Goal: Obtain resource: Download file/media

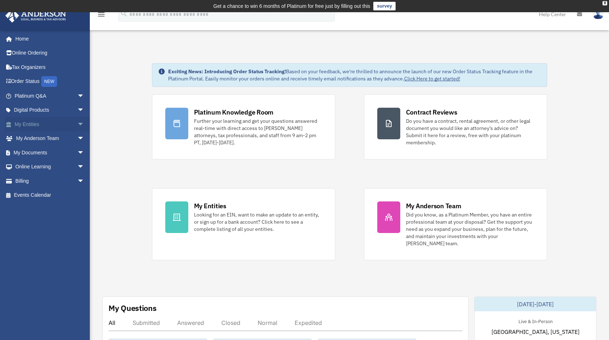
click at [52, 127] on link "My Entities arrow_drop_down" at bounding box center [50, 124] width 90 height 14
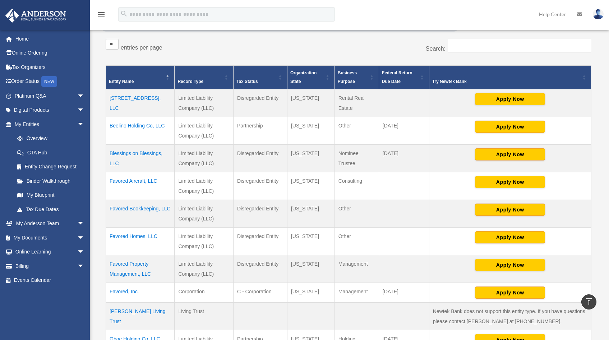
scroll to position [134, 0]
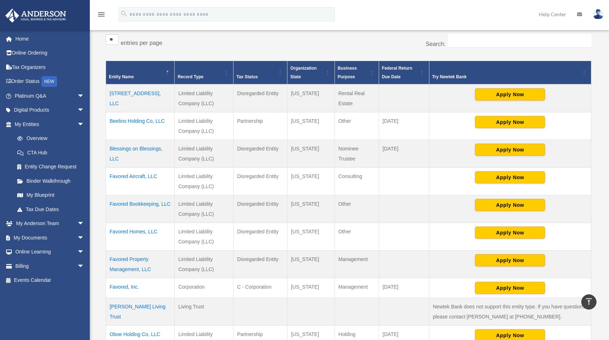
click at [144, 206] on td "Favored Bookkeeping, LLC" at bounding box center [140, 209] width 69 height 28
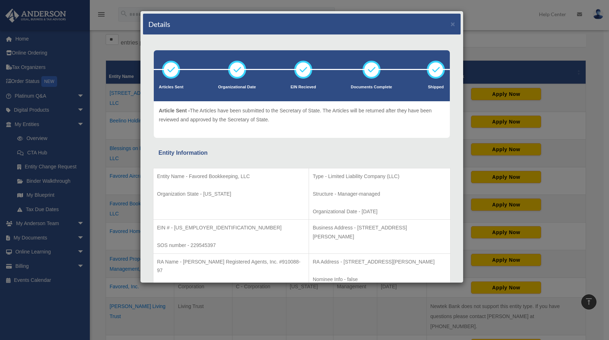
scroll to position [79, 0]
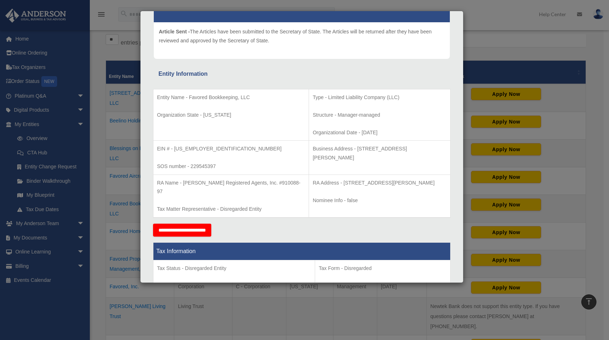
click at [89, 167] on div "Details × Articles Sent Organizational Date" at bounding box center [304, 170] width 609 height 340
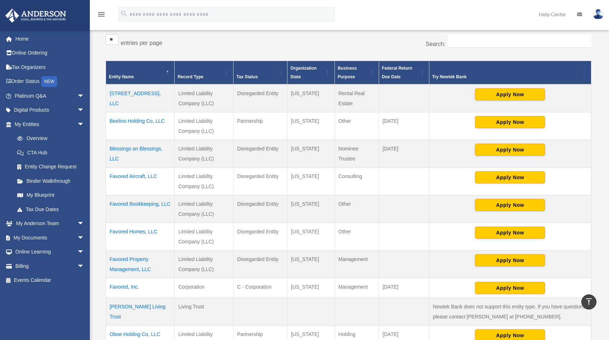
click at [131, 288] on td "Favored, Inc." at bounding box center [140, 288] width 69 height 20
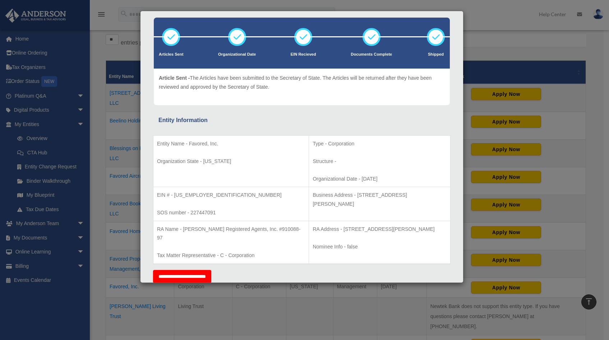
scroll to position [40, 0]
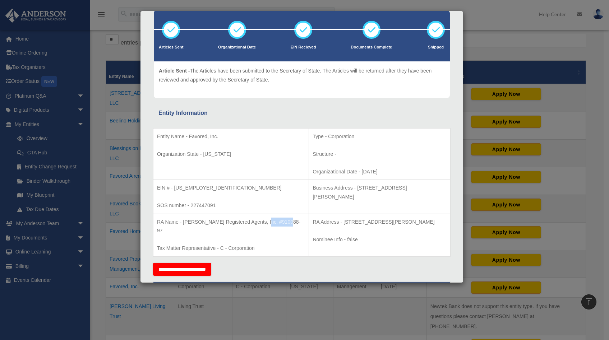
drag, startPoint x: 186, startPoint y: 230, endPoint x: 160, endPoint y: 231, distance: 25.5
click at [160, 231] on p "RA Name - Anderson Registered Agents, Inc. #910088-97" at bounding box center [231, 227] width 148 height 18
click at [90, 144] on div "Details × Articles Sent Organizational Date" at bounding box center [304, 170] width 609 height 340
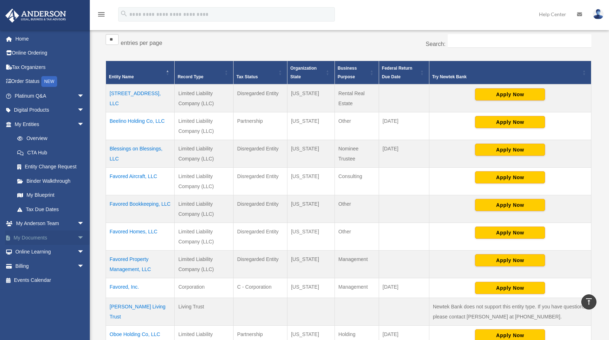
click at [32, 234] on link "My Documents arrow_drop_down" at bounding box center [50, 238] width 90 height 14
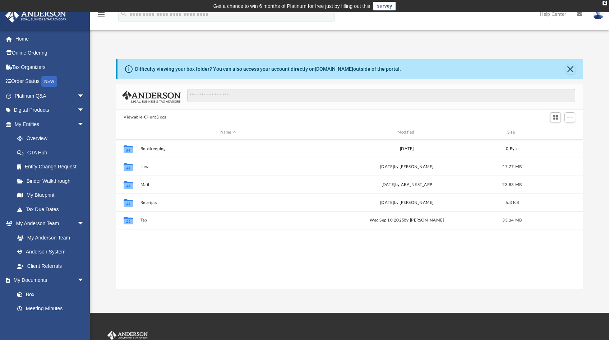
scroll to position [158, 462]
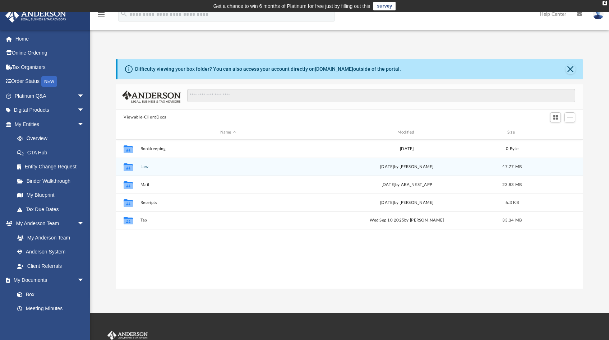
click at [152, 165] on button "Law" at bounding box center [229, 167] width 176 height 5
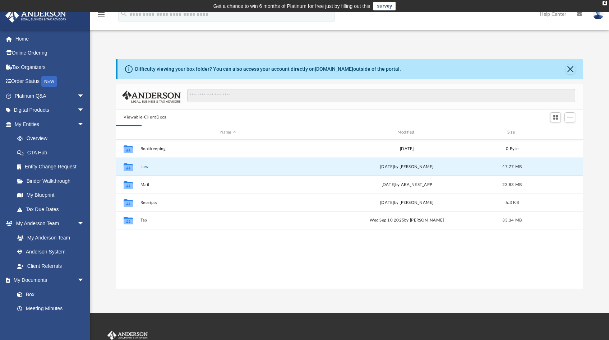
click at [184, 163] on div "Collaborated Folder Law [DATE] by [PERSON_NAME] 47.77 MB" at bounding box center [350, 167] width 468 height 18
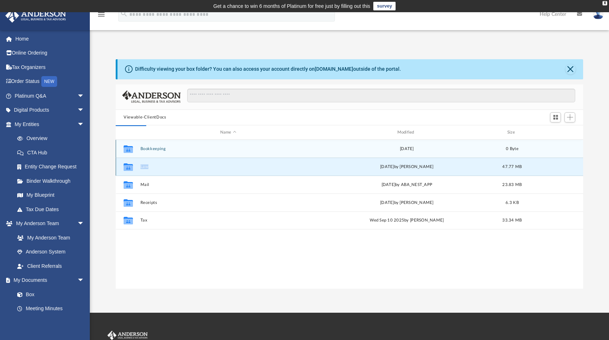
click at [184, 163] on div "Collaborated Folder Law Thu Jul 17 2025 by Cat Hernandez Sarmiento 47.77 MB" at bounding box center [350, 167] width 468 height 18
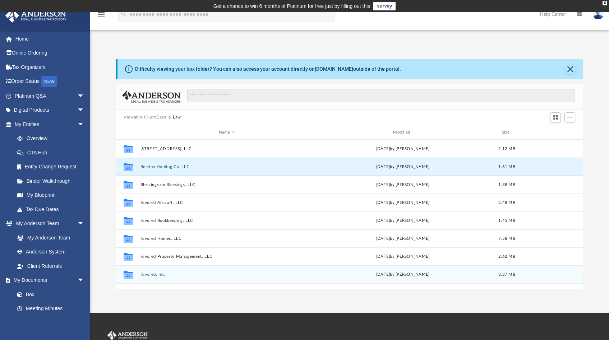
click at [166, 272] on div "Collaborated Folder Favored, Inc. Mon Jun 9 2025 by Ania Davis 3.37 MB" at bounding box center [350, 275] width 468 height 18
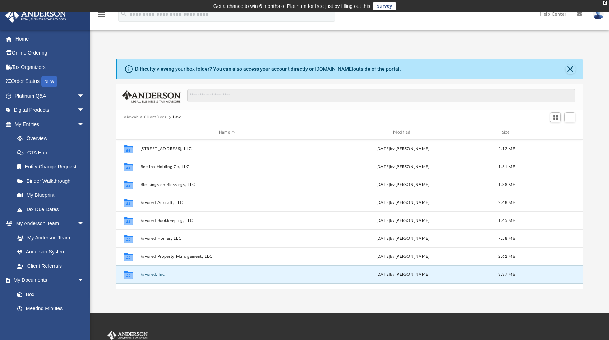
click at [138, 276] on div "Collaborated Folder Favored, Inc. Mon Jun 9 2025 by Ania Davis 3.37 MB" at bounding box center [350, 275] width 468 height 18
click at [158, 276] on button "Favored, Inc." at bounding box center [227, 274] width 173 height 5
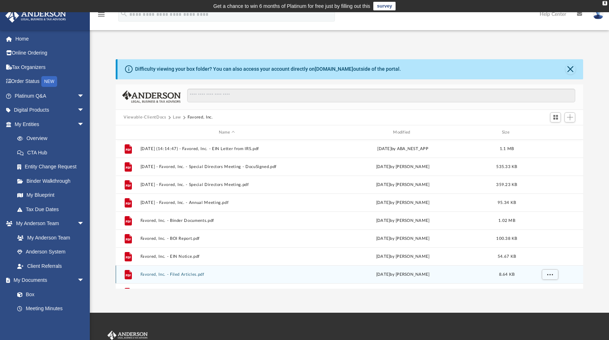
click at [175, 276] on button "Favored, Inc. - Filed Articles.pdf" at bounding box center [227, 274] width 173 height 5
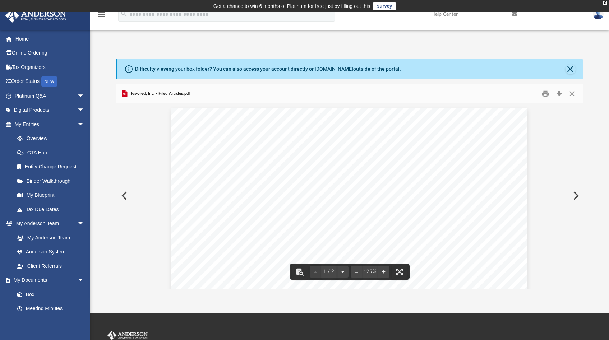
click at [574, 193] on button "Preview" at bounding box center [576, 196] width 16 height 20
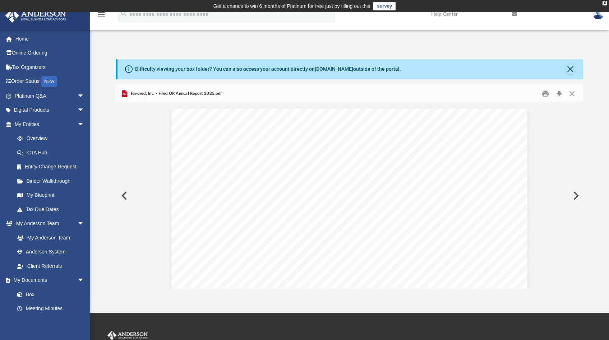
click at [574, 193] on button "Preview" at bounding box center [576, 196] width 16 height 20
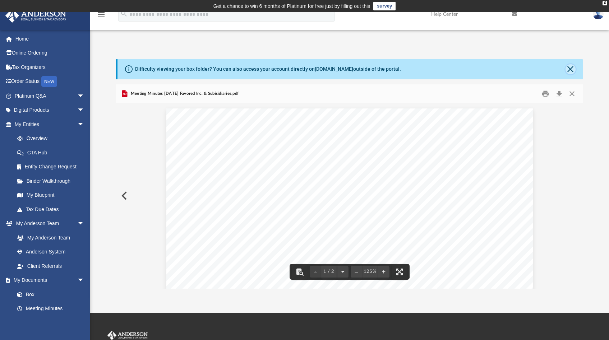
click at [573, 72] on button "Close" at bounding box center [571, 69] width 10 height 10
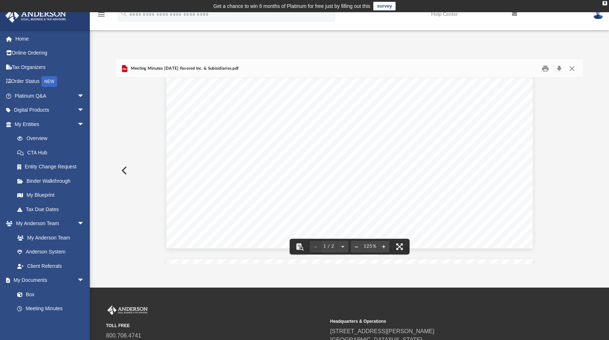
scroll to position [314, 0]
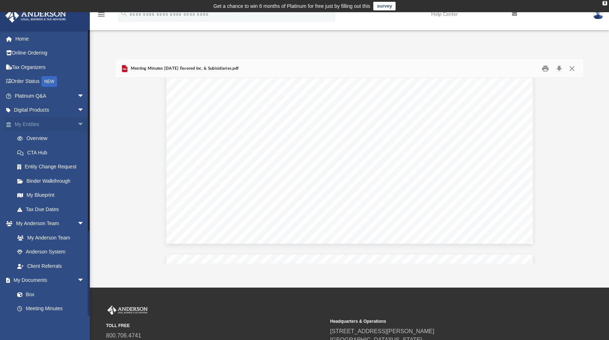
click at [45, 127] on link "My Entities arrow_drop_down" at bounding box center [50, 124] width 90 height 14
click at [47, 198] on link "My Blueprint" at bounding box center [52, 195] width 85 height 14
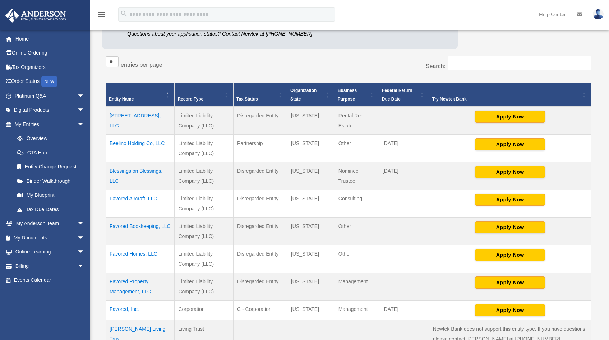
scroll to position [186, 0]
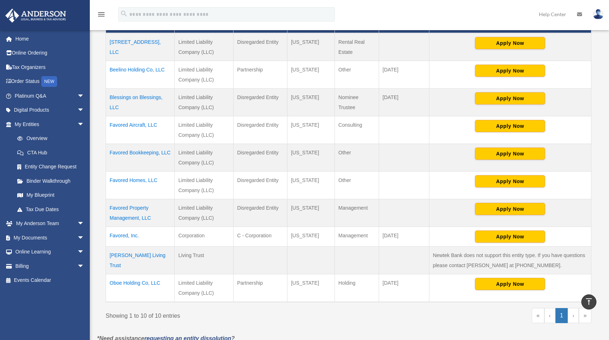
click at [130, 235] on td "Favored, Inc." at bounding box center [140, 237] width 69 height 20
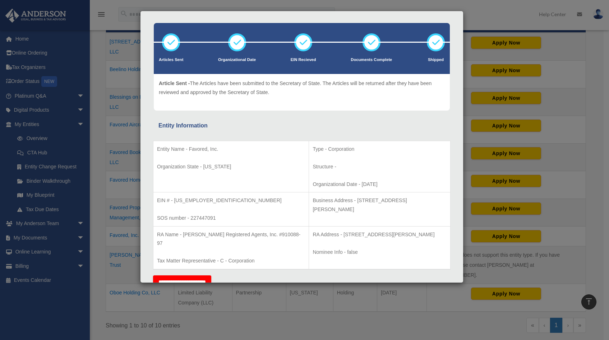
scroll to position [152, 0]
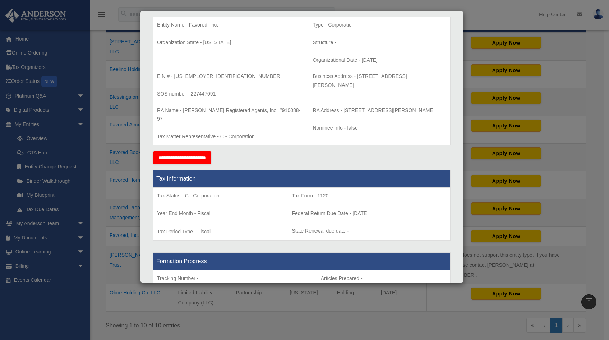
click at [84, 196] on div "Details × Articles Sent Organizational Date" at bounding box center [304, 170] width 609 height 340
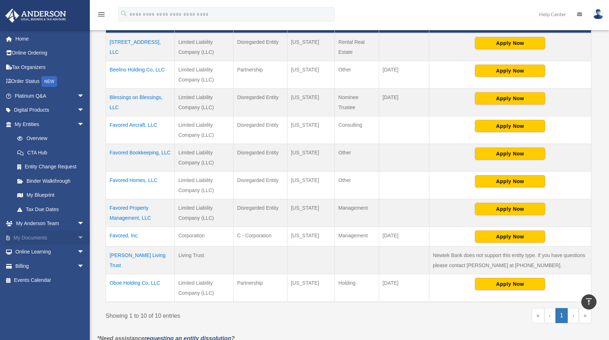
click at [45, 237] on link "My Documents arrow_drop_down" at bounding box center [50, 238] width 90 height 14
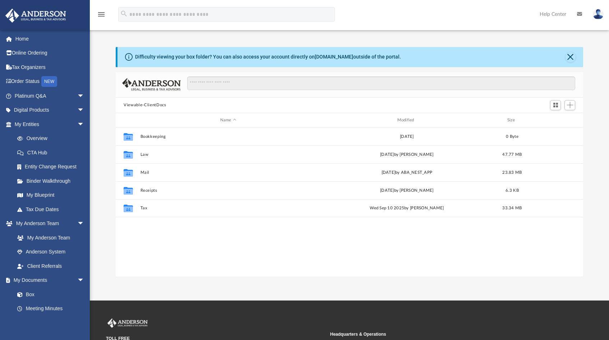
scroll to position [158, 462]
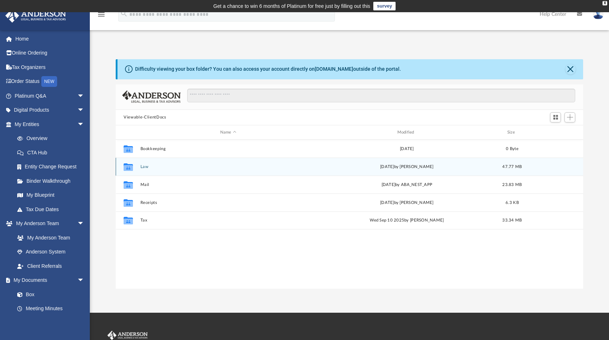
click at [143, 167] on button "Law" at bounding box center [229, 167] width 176 height 5
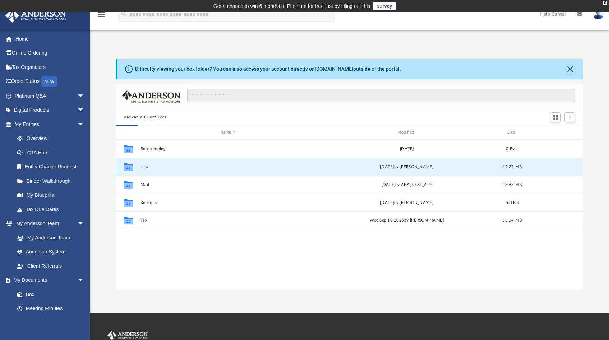
click at [143, 167] on button "Law" at bounding box center [229, 167] width 176 height 5
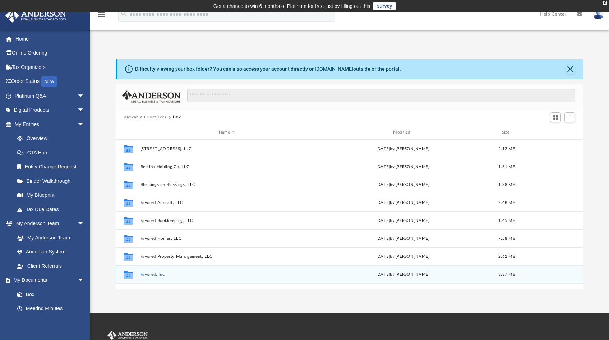
click at [156, 275] on button "Favored, Inc." at bounding box center [227, 274] width 173 height 5
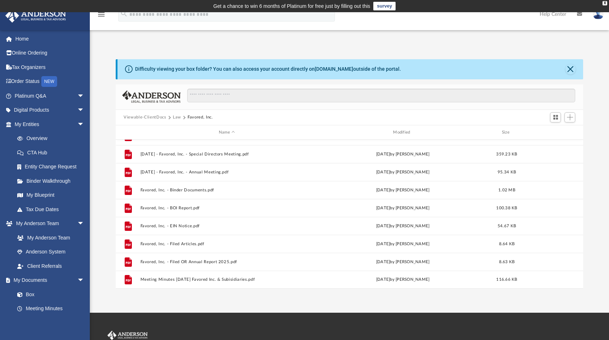
scroll to position [0, 0]
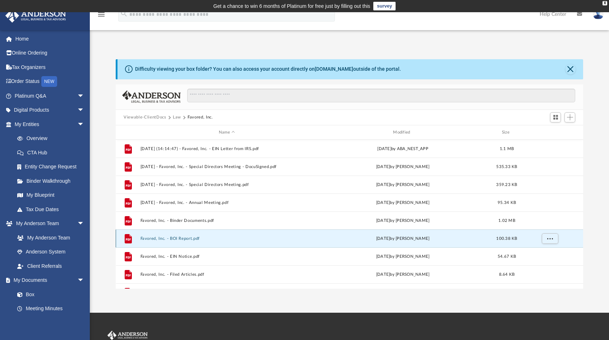
click at [188, 239] on button "Favored, Inc. - BOI Report.pdf" at bounding box center [227, 239] width 173 height 5
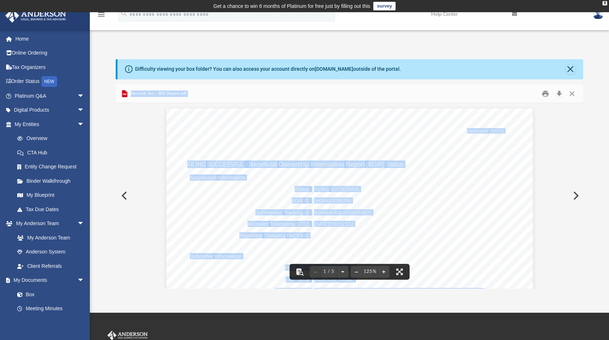
scroll to position [115, 0]
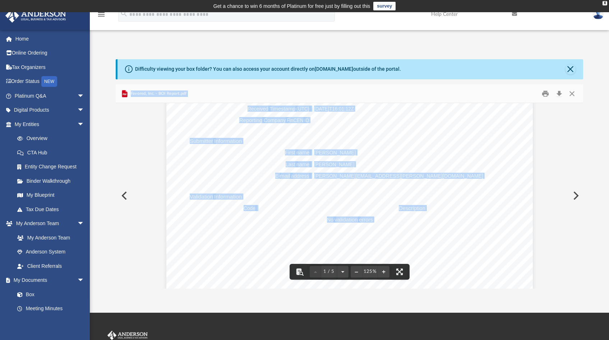
click at [574, 197] on button "Preview" at bounding box center [576, 196] width 16 height 20
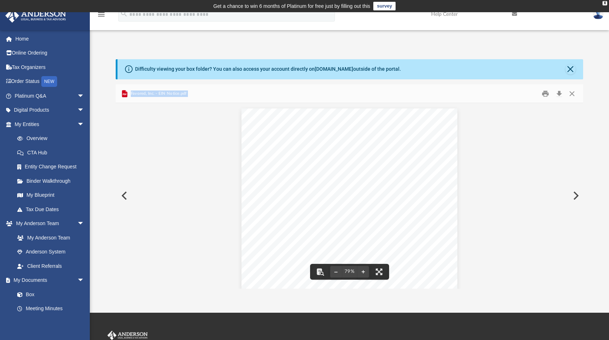
click at [573, 196] on button "Preview" at bounding box center [576, 196] width 16 height 20
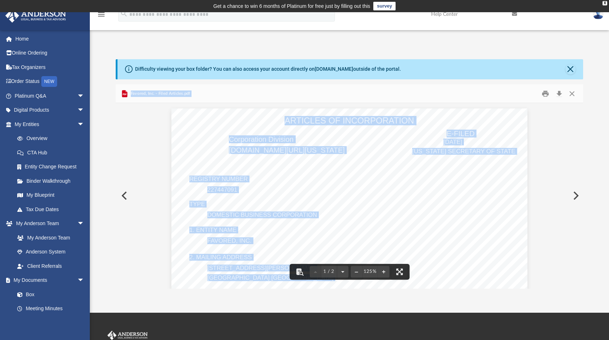
click at [128, 199] on button "Preview" at bounding box center [124, 196] width 16 height 20
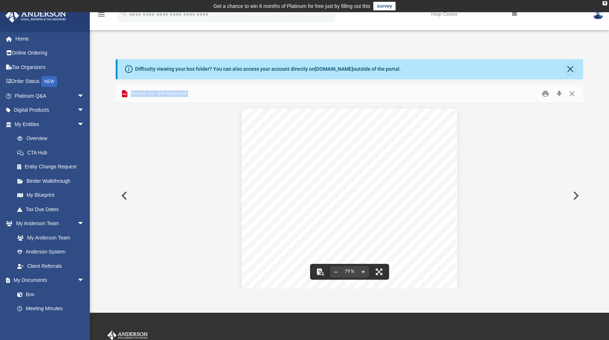
click at [577, 197] on button "Preview" at bounding box center [576, 196] width 16 height 20
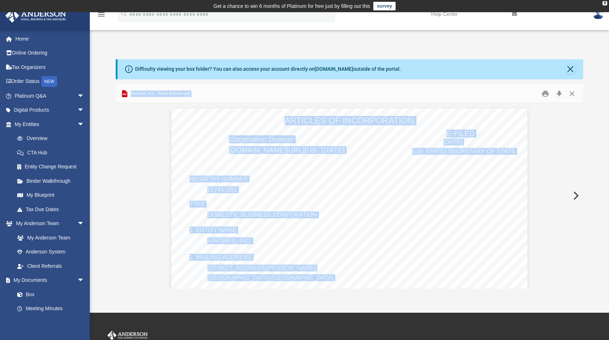
click at [577, 197] on button "Preview" at bounding box center [576, 196] width 16 height 20
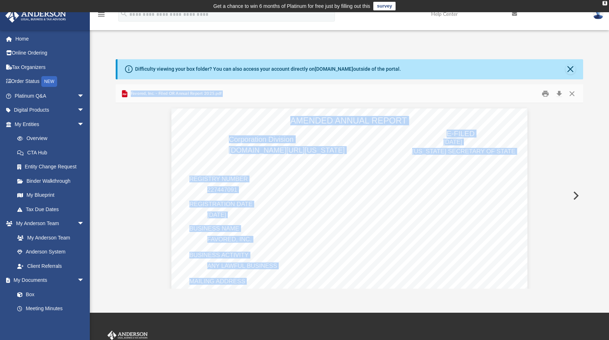
click at [577, 197] on button "Preview" at bounding box center [576, 196] width 16 height 20
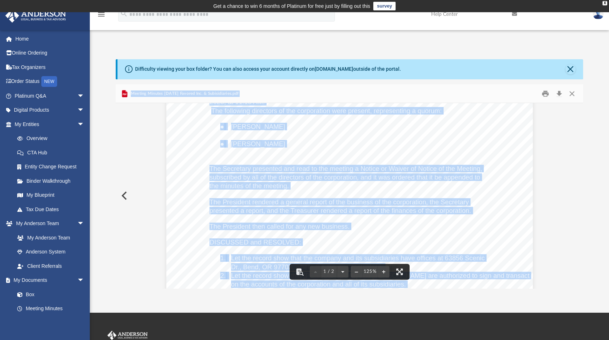
scroll to position [0, 0]
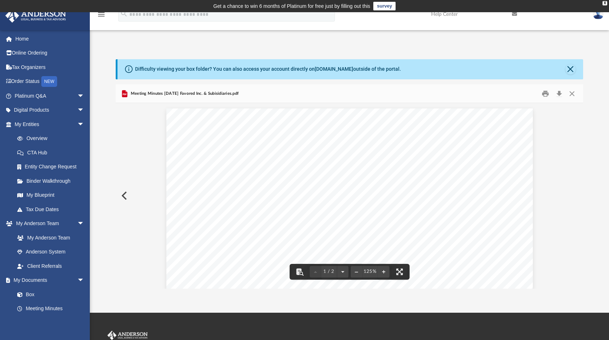
click at [596, 201] on div "Difficulty viewing your box folder? You can also access your account directly o…" at bounding box center [349, 174] width 519 height 230
click at [125, 197] on button "Preview" at bounding box center [124, 196] width 16 height 20
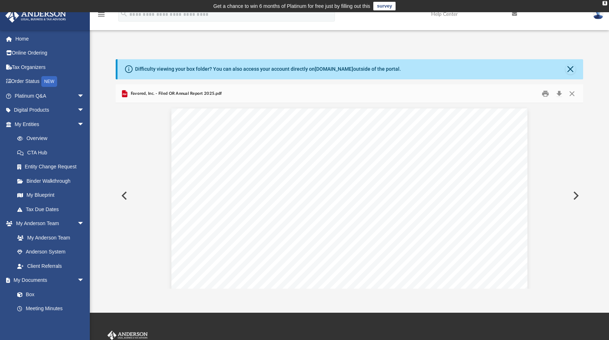
click at [125, 197] on button "Preview" at bounding box center [124, 196] width 16 height 20
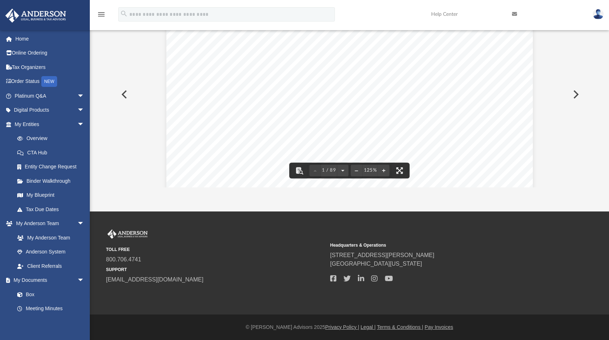
scroll to position [147, 0]
click at [125, 99] on button "Preview" at bounding box center [124, 94] width 16 height 20
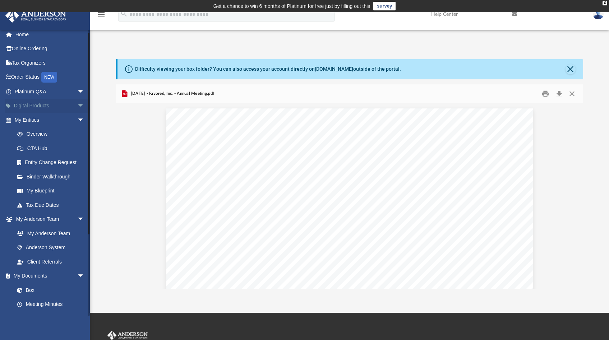
scroll to position [0, 0]
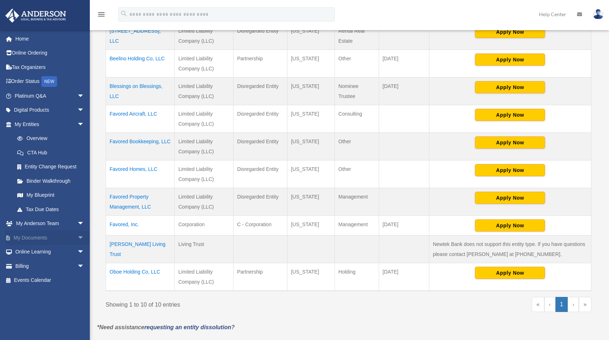
scroll to position [198, 0]
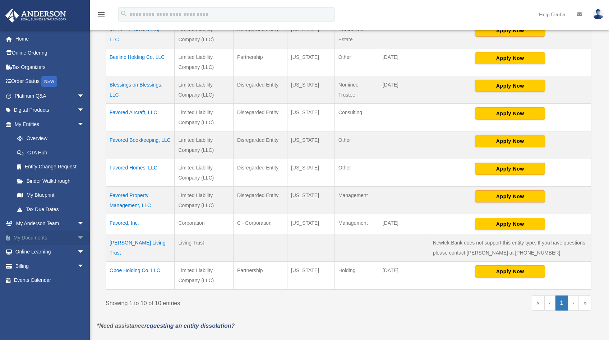
click at [48, 241] on link "My Documents arrow_drop_down" at bounding box center [50, 238] width 90 height 14
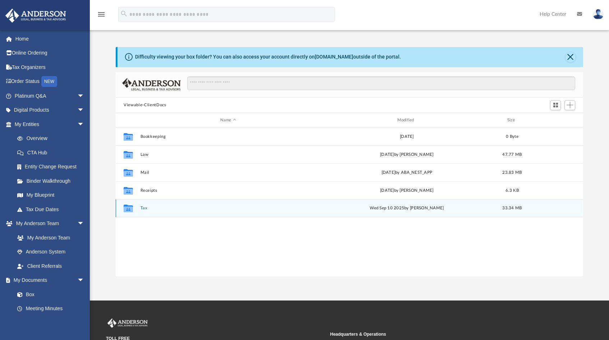
scroll to position [158, 462]
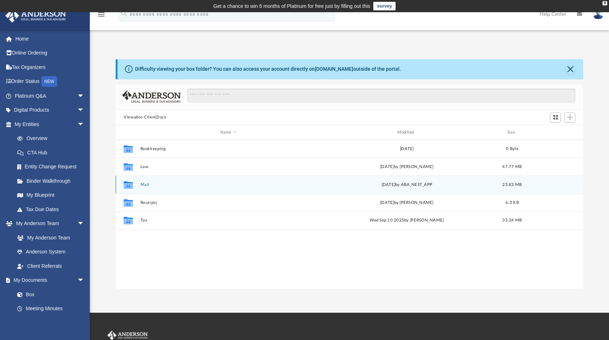
click at [144, 186] on button "Mail" at bounding box center [229, 185] width 176 height 5
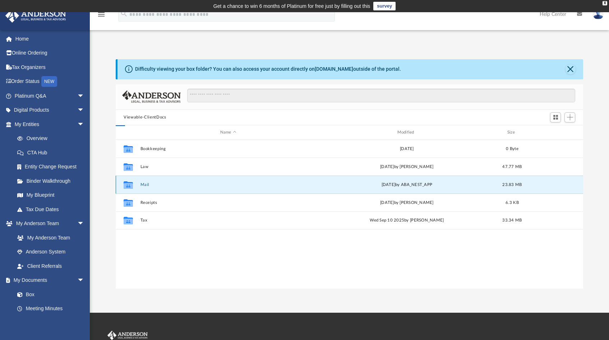
click at [144, 186] on button "Mail" at bounding box center [229, 185] width 176 height 5
click at [146, 185] on button "Mail" at bounding box center [229, 185] width 176 height 5
click at [128, 185] on icon "grid" at bounding box center [128, 186] width 9 height 6
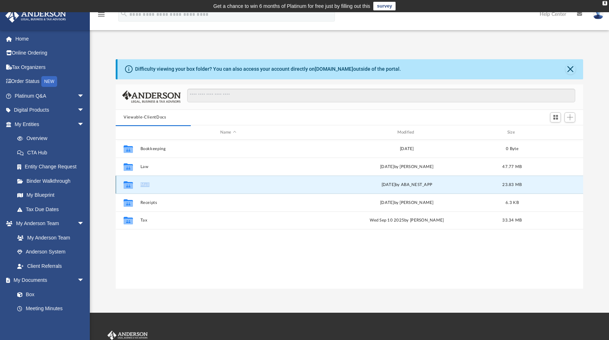
click at [141, 184] on button "Mail" at bounding box center [229, 185] width 176 height 5
click at [144, 185] on button "Mail" at bounding box center [229, 185] width 176 height 5
click at [147, 183] on button "Mail" at bounding box center [229, 185] width 176 height 5
drag, startPoint x: 147, startPoint y: 183, endPoint x: 153, endPoint y: 186, distance: 7.6
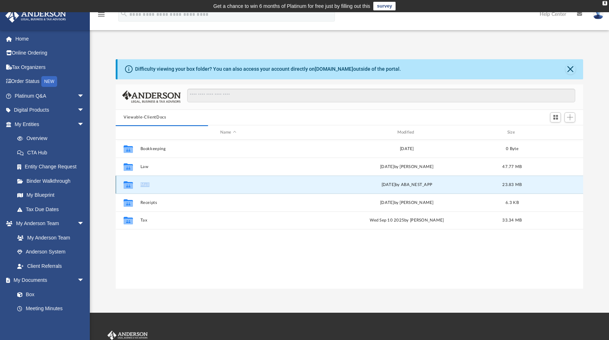
click at [147, 183] on button "Mail" at bounding box center [229, 185] width 176 height 5
click at [110, 247] on div "Difficulty viewing your box folder? You can also access your account directly o…" at bounding box center [349, 174] width 519 height 230
click at [144, 186] on button "Mail" at bounding box center [229, 185] width 176 height 5
click at [127, 185] on icon "grid" at bounding box center [128, 186] width 9 height 6
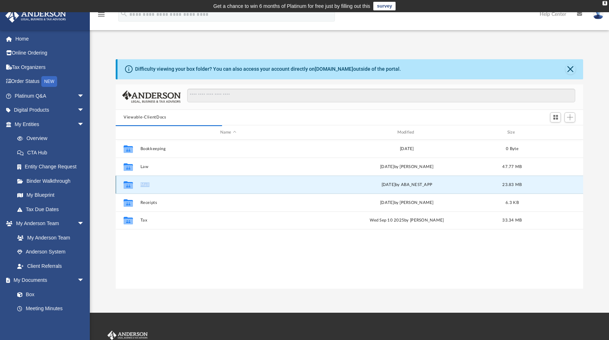
click at [128, 185] on icon "grid" at bounding box center [128, 186] width 9 height 6
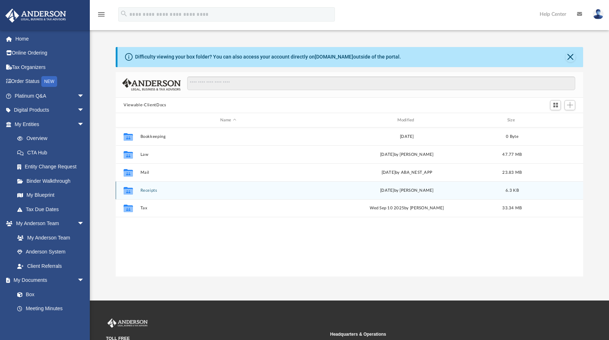
scroll to position [158, 462]
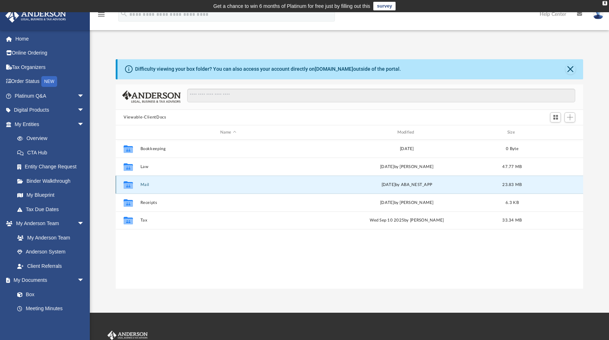
click at [154, 184] on button "Mail" at bounding box center [229, 185] width 176 height 5
click at [147, 184] on button "Mail" at bounding box center [229, 185] width 176 height 5
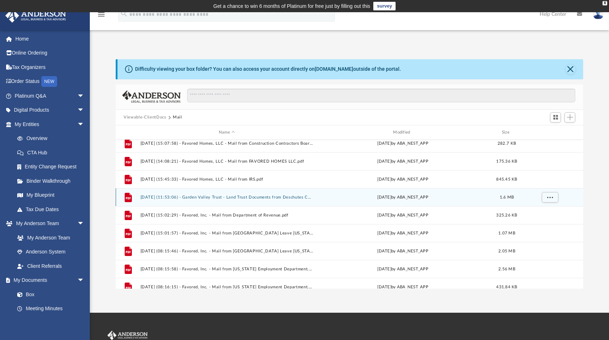
scroll to position [46, 0]
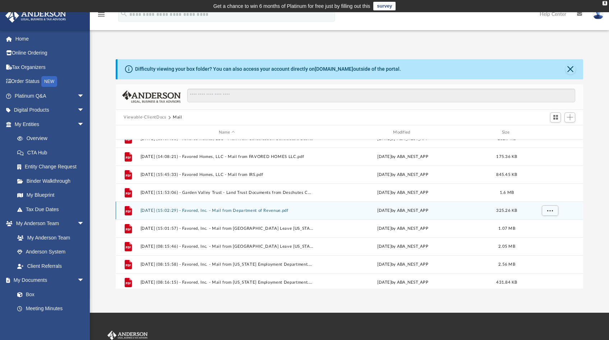
click at [253, 211] on button "[DATE] (15:02:29) - Favored, Inc. - Mail from Department of Revenue.pdf" at bounding box center [227, 210] width 173 height 5
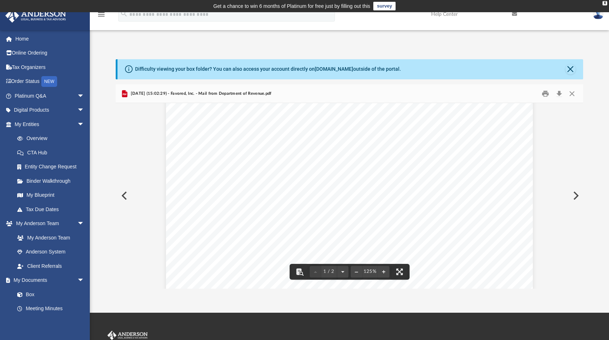
scroll to position [36, 0]
click at [580, 197] on button "Preview" at bounding box center [576, 196] width 16 height 20
click at [578, 198] on button "Preview" at bounding box center [576, 196] width 16 height 20
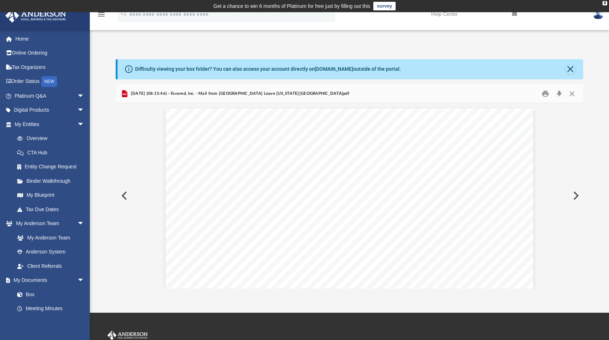
click at [578, 198] on button "Preview" at bounding box center [576, 196] width 16 height 20
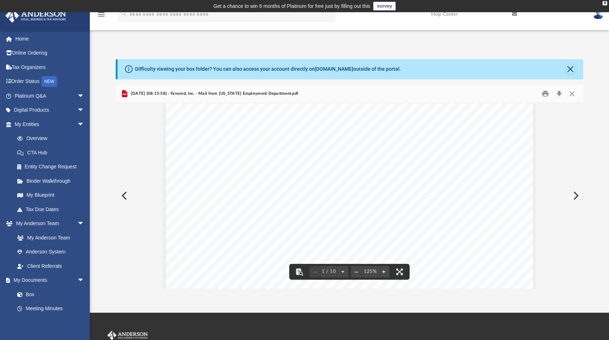
scroll to position [129, 0]
